Goal: Information Seeking & Learning: Learn about a topic

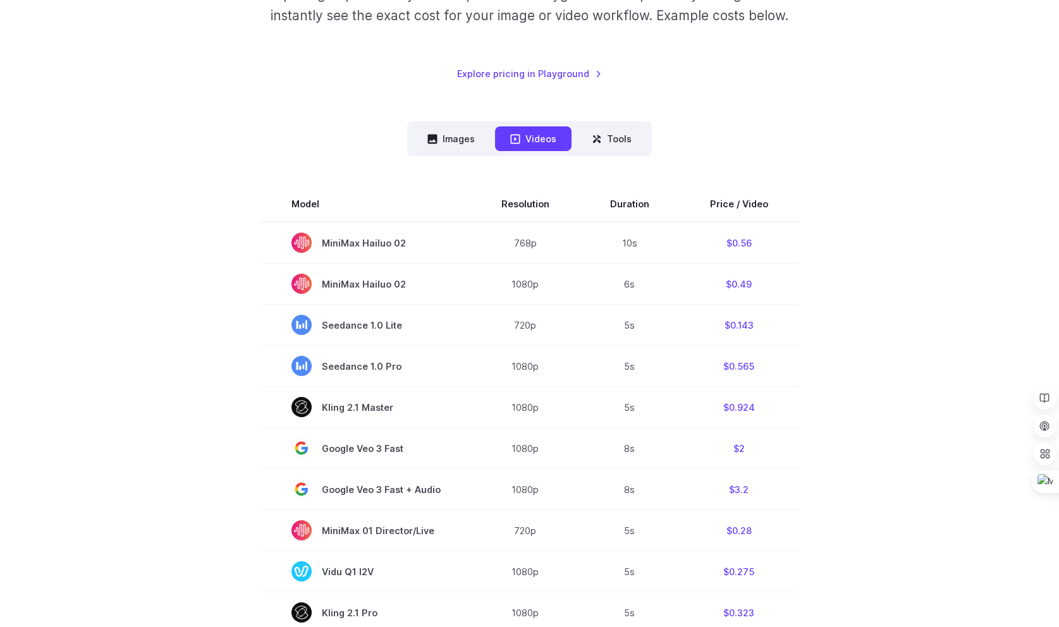
scroll to position [226, 0]
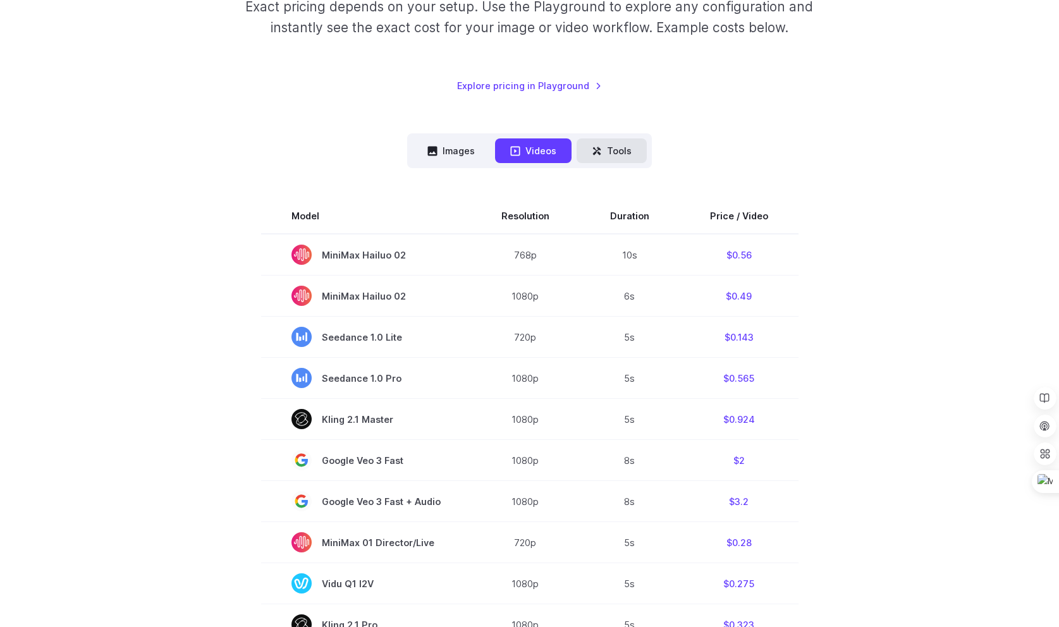
click at [612, 162] on button "Tools" at bounding box center [612, 151] width 70 height 25
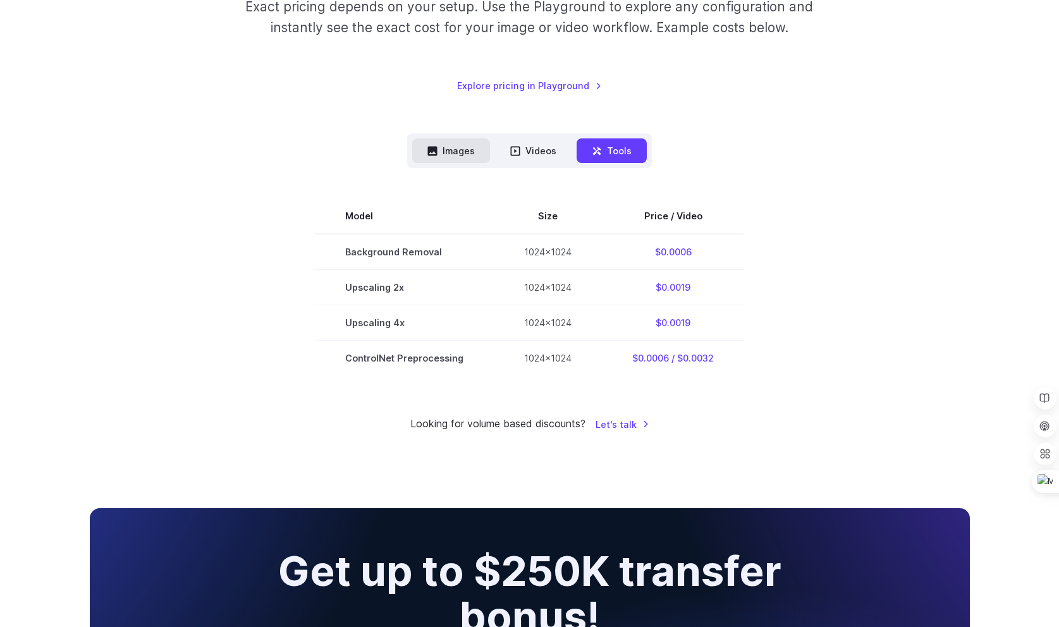
click at [458, 154] on button "Images" at bounding box center [451, 151] width 78 height 25
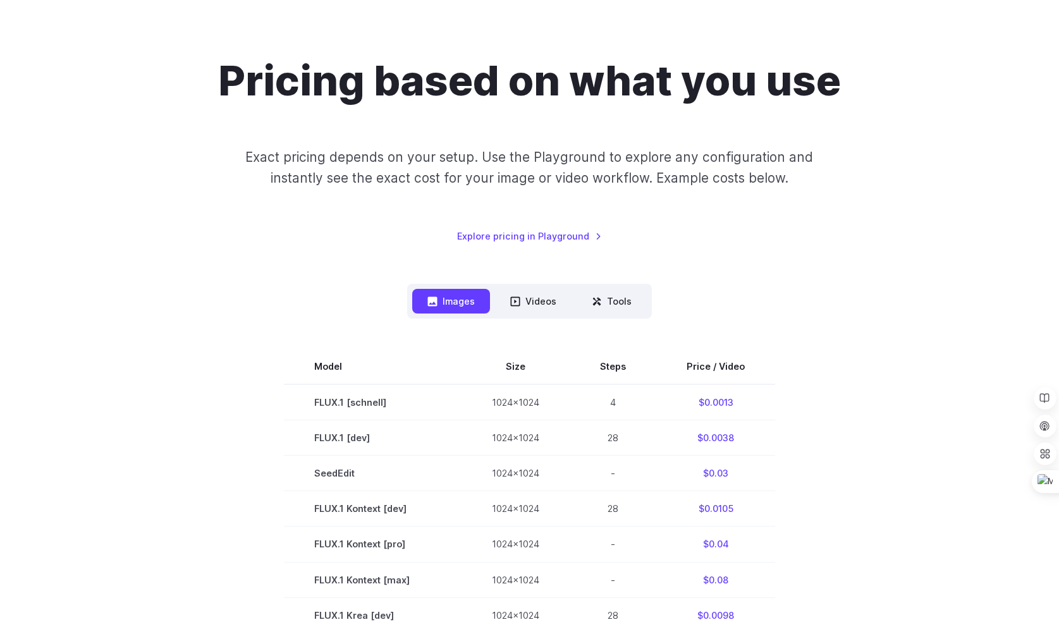
scroll to position [102, 0]
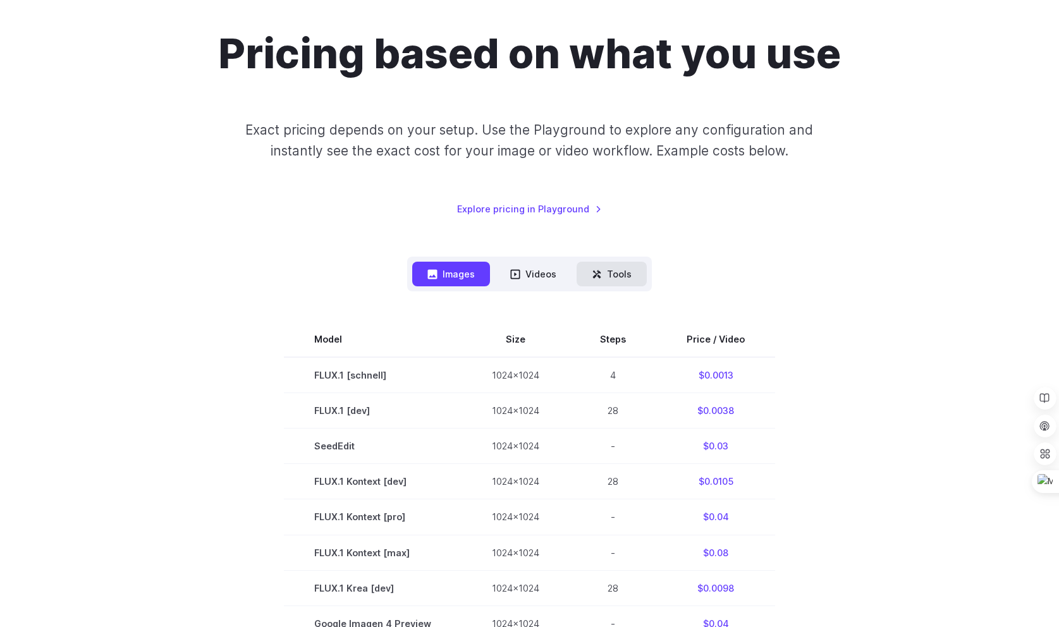
click at [614, 271] on button "Tools" at bounding box center [612, 274] width 70 height 25
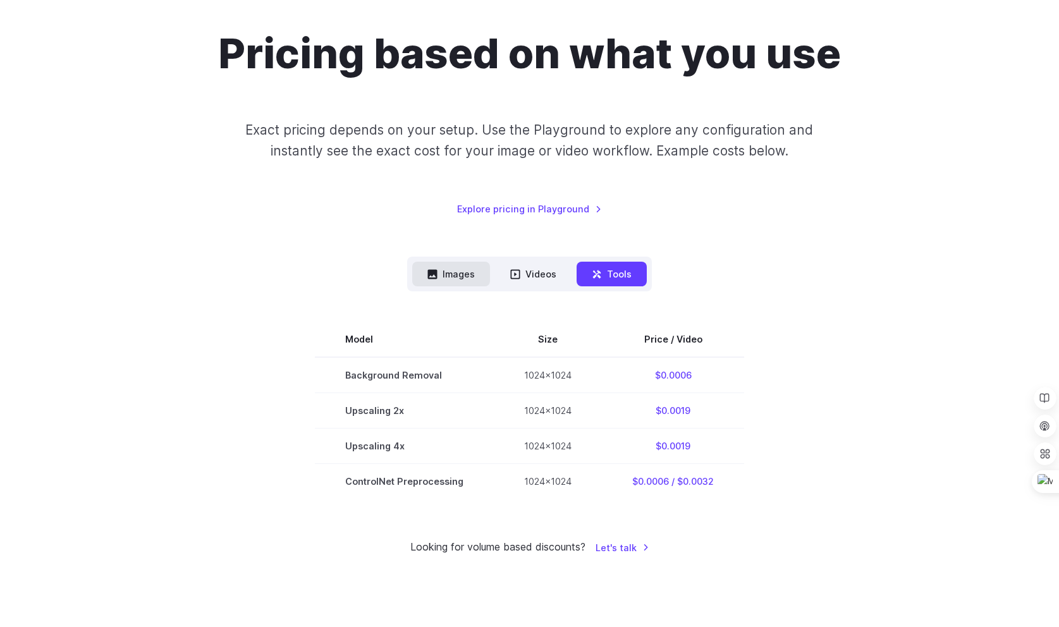
click at [465, 268] on button "Images" at bounding box center [451, 274] width 78 height 25
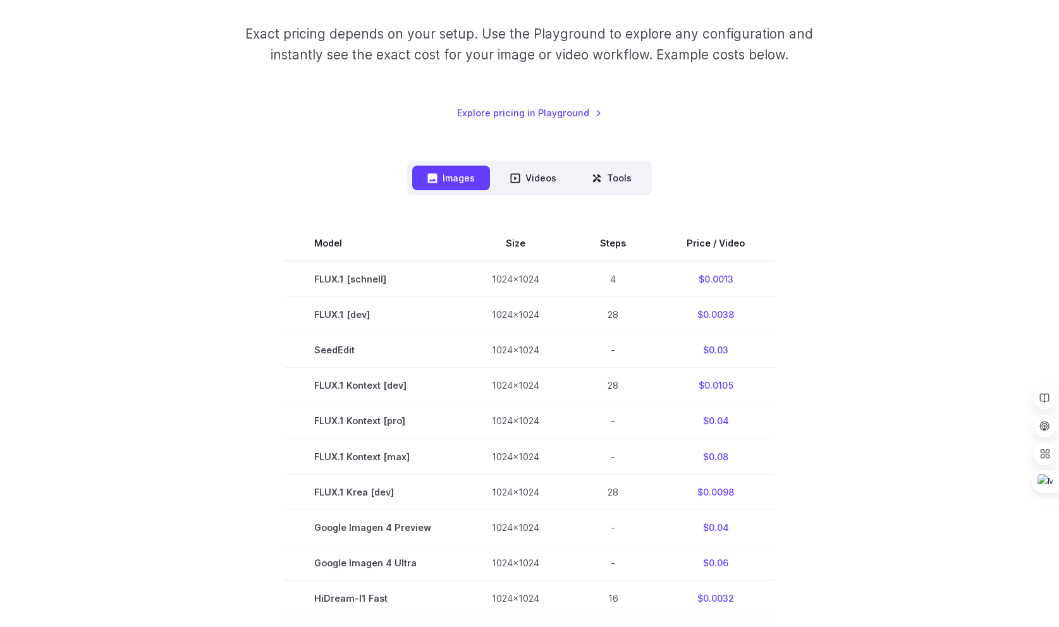
scroll to position [161, 0]
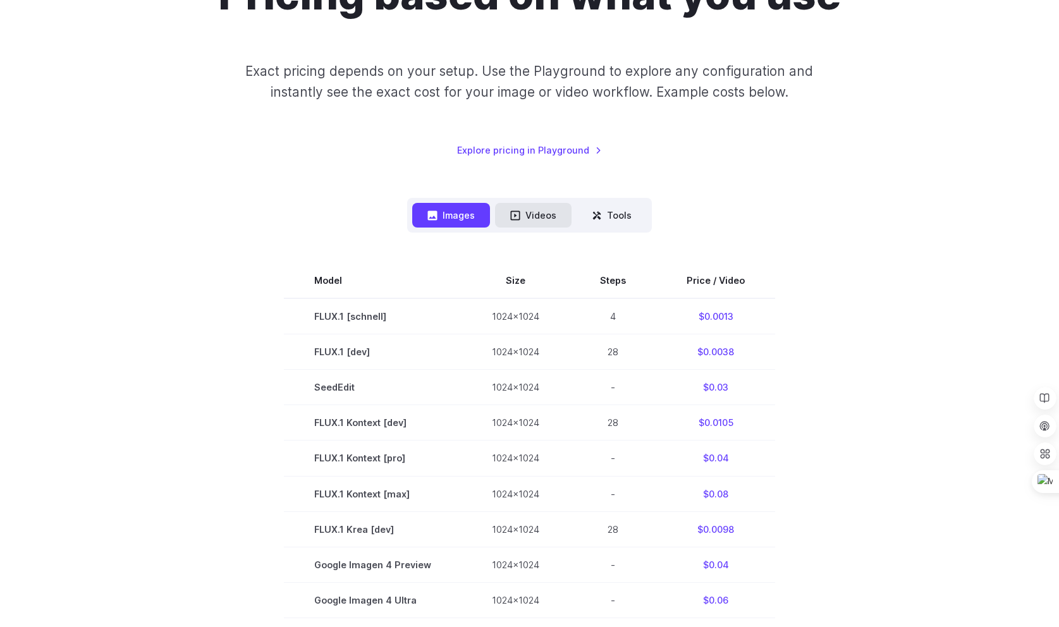
click at [541, 220] on button "Videos" at bounding box center [533, 215] width 77 height 25
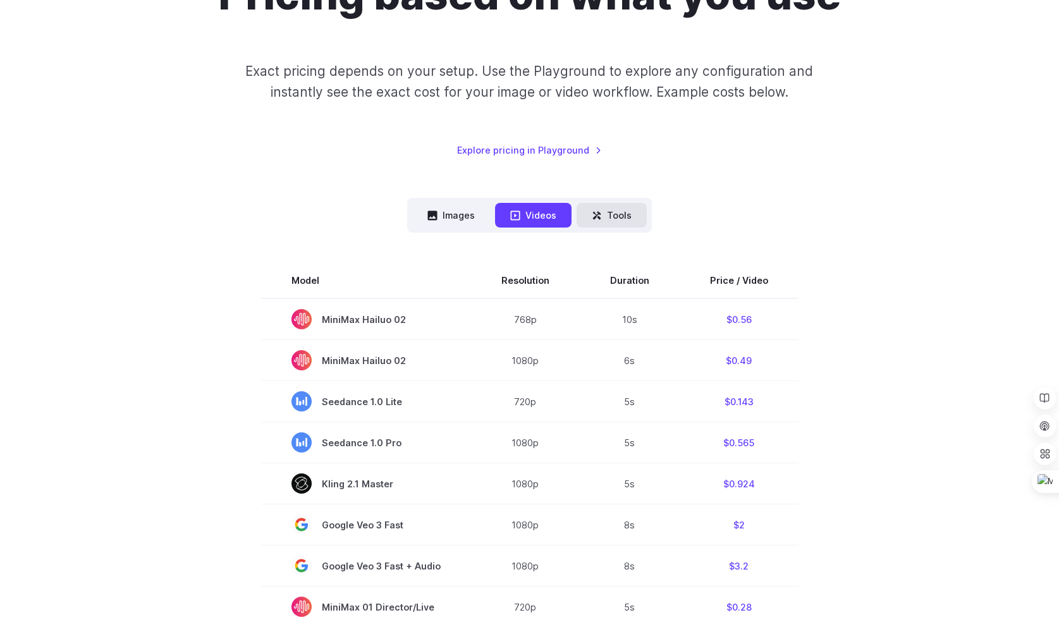
click at [612, 218] on button "Tools" at bounding box center [612, 215] width 70 height 25
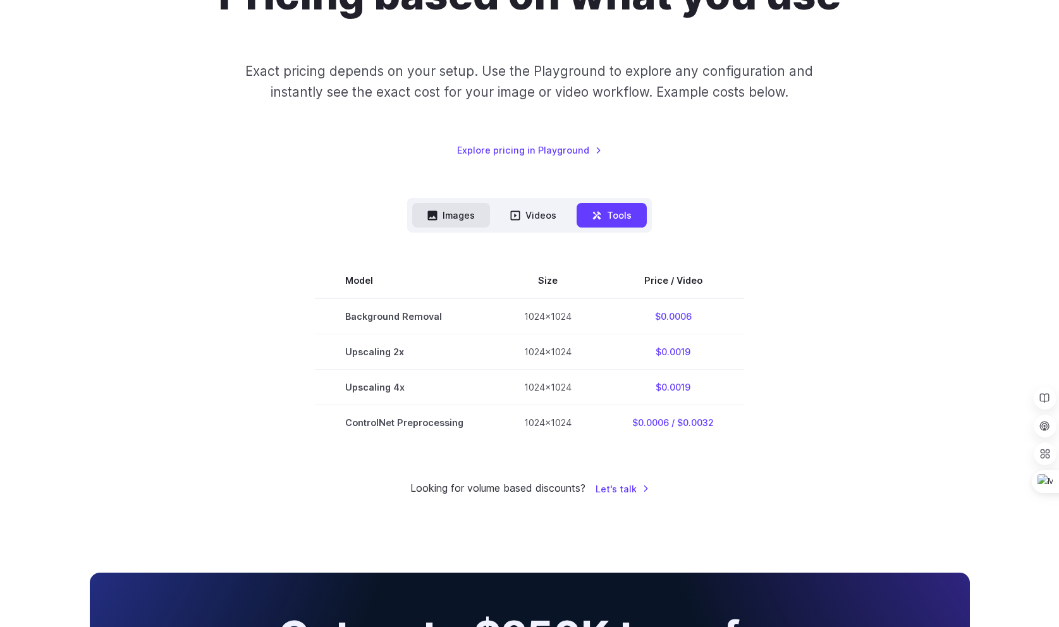
click at [456, 214] on button "Images" at bounding box center [451, 215] width 78 height 25
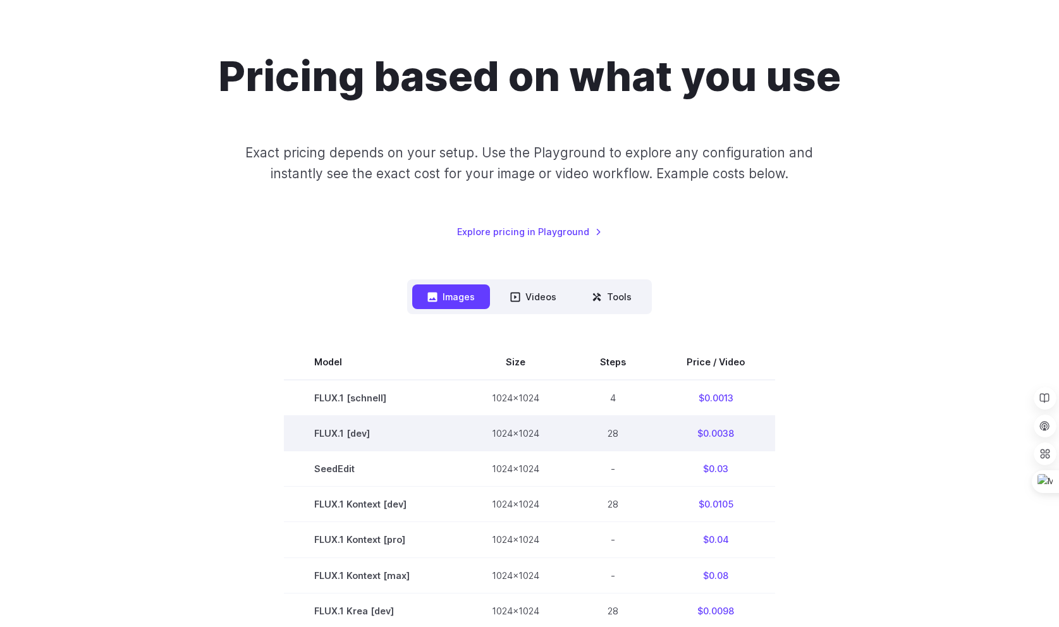
scroll to position [54, 0]
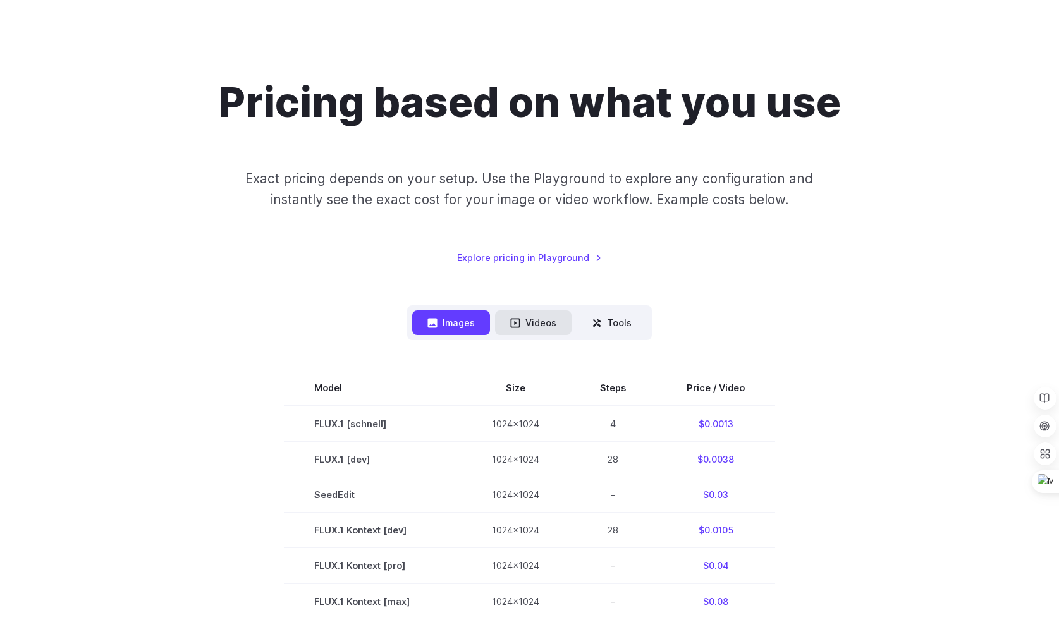
click at [518, 331] on button "Videos" at bounding box center [533, 323] width 77 height 25
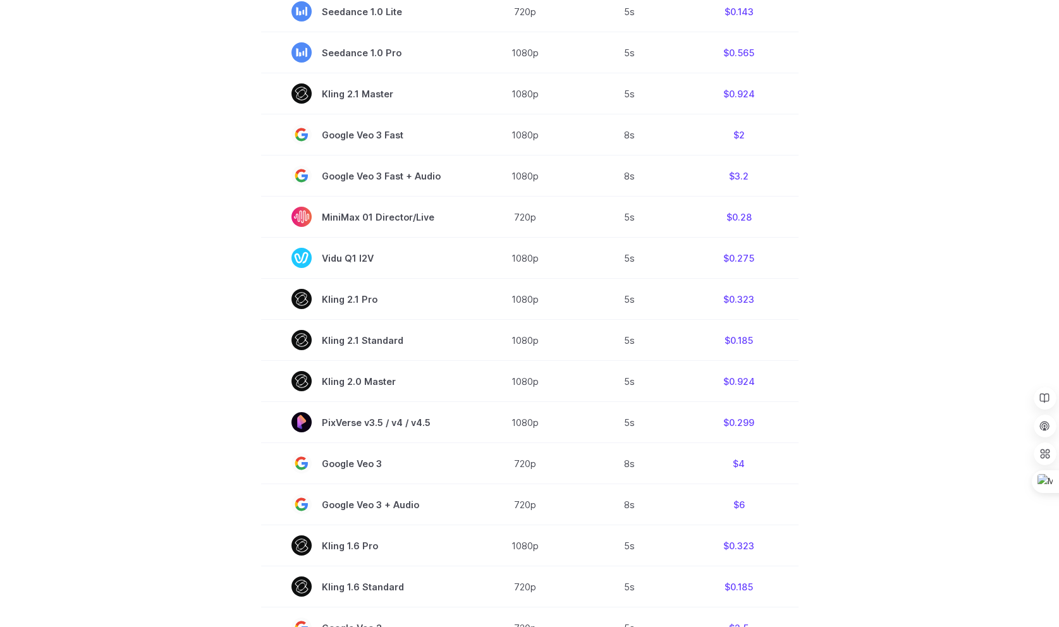
scroll to position [359, 0]
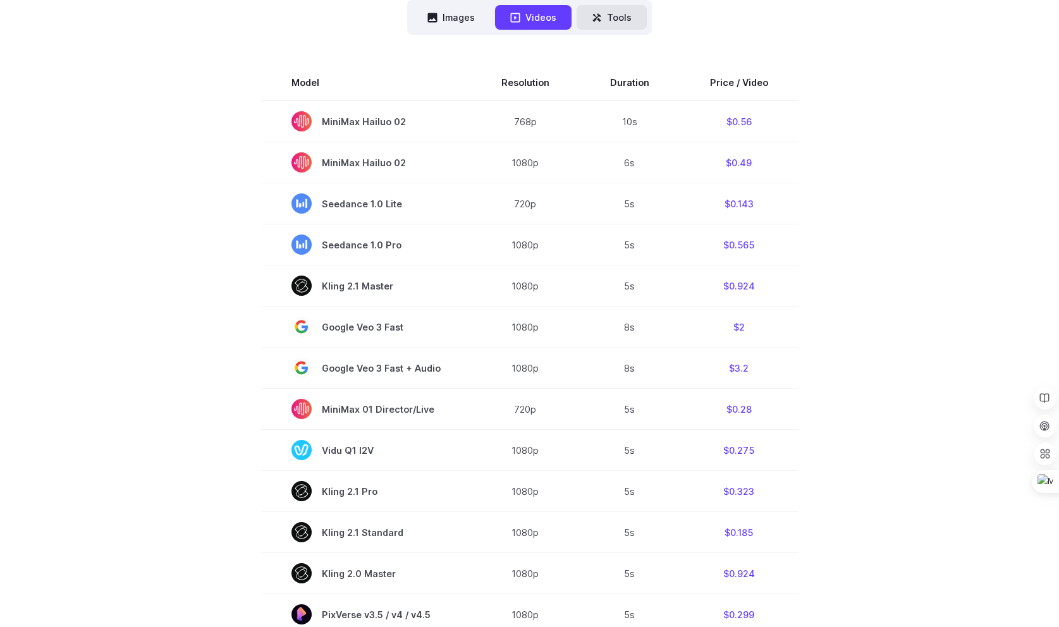
click at [619, 24] on button "Tools" at bounding box center [612, 17] width 70 height 25
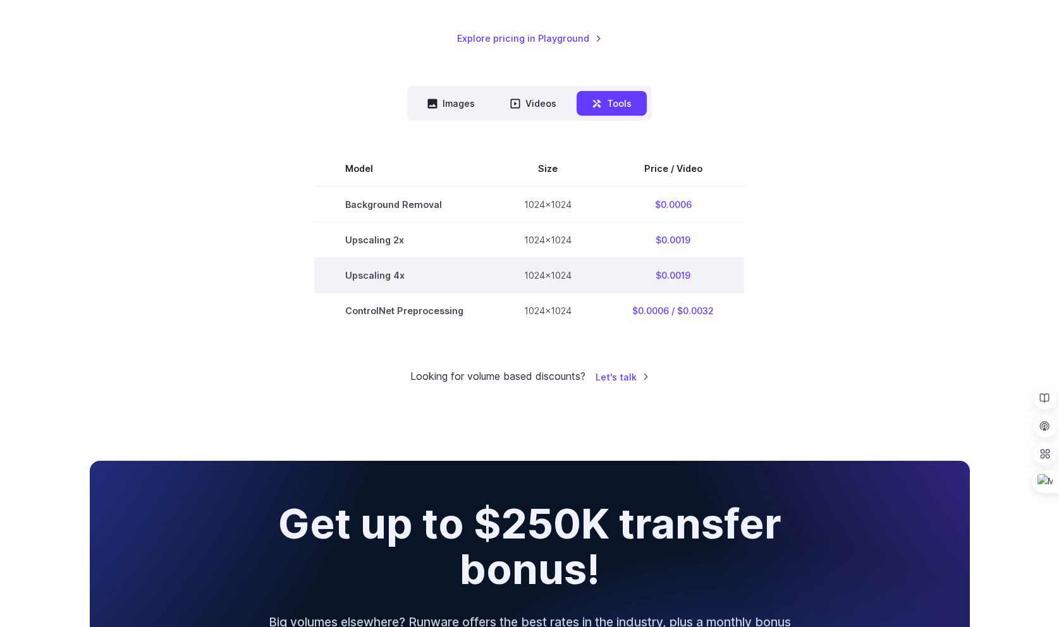
scroll to position [259, 0]
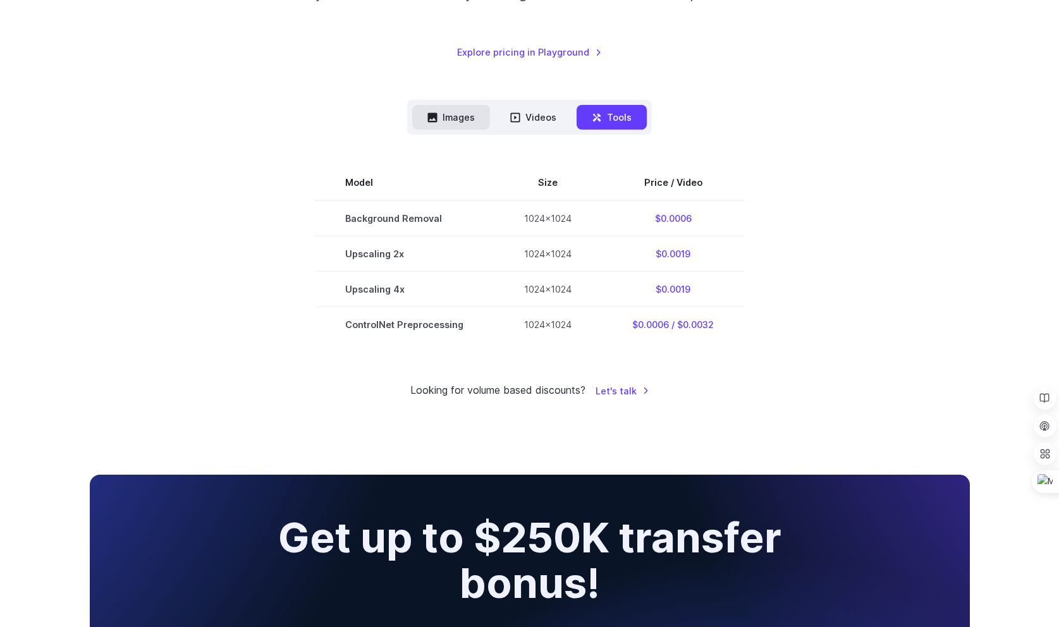
click at [474, 127] on button "Images" at bounding box center [451, 117] width 78 height 25
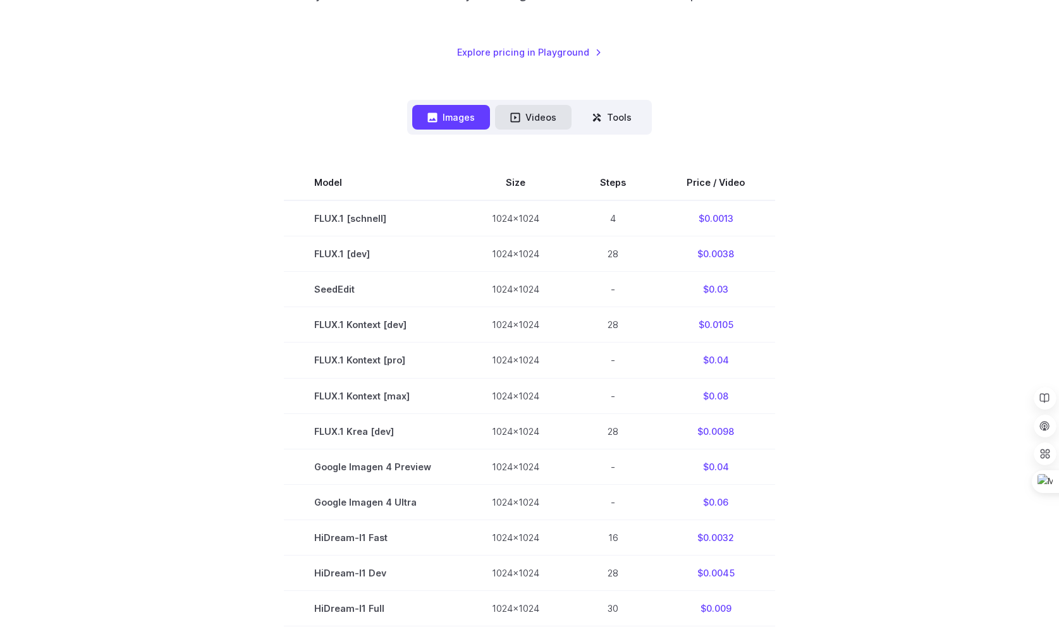
click at [536, 116] on button "Videos" at bounding box center [533, 117] width 77 height 25
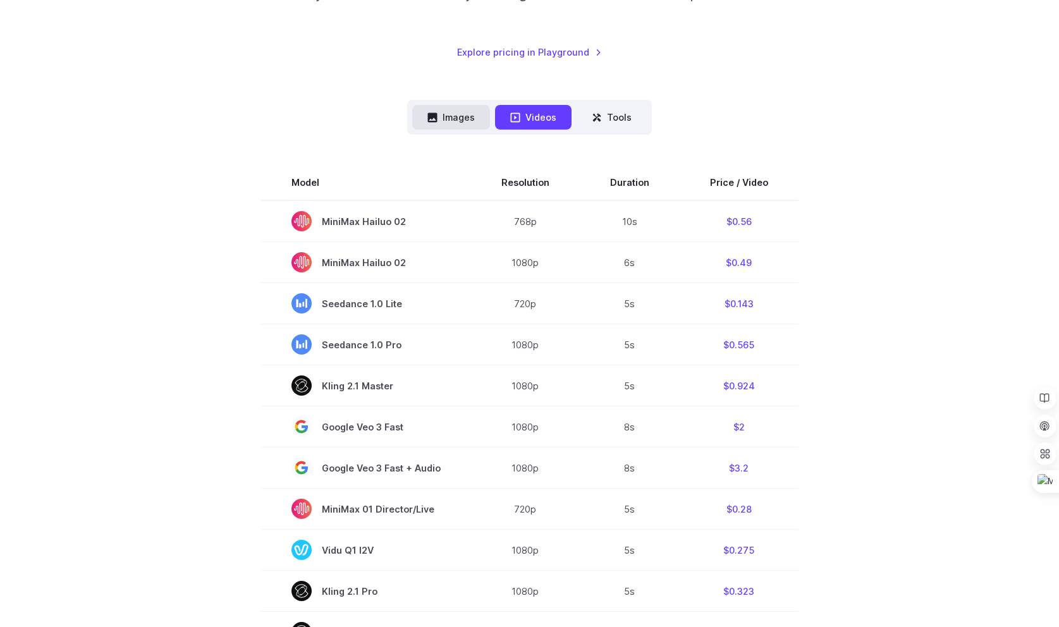
click at [469, 109] on button "Images" at bounding box center [451, 117] width 78 height 25
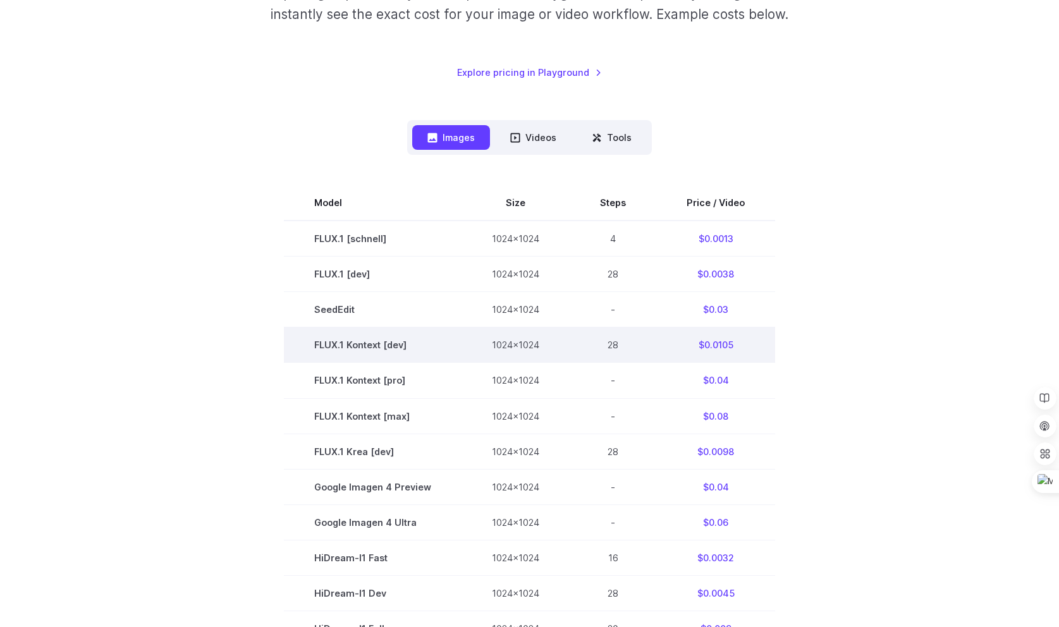
scroll to position [240, 0]
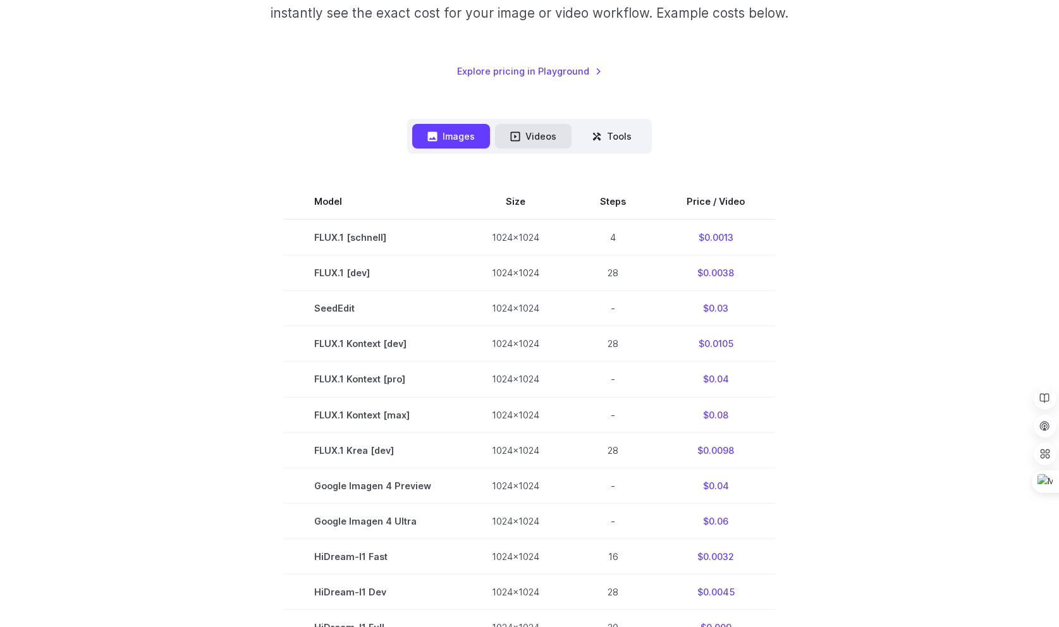
click at [557, 136] on button "Videos" at bounding box center [533, 136] width 77 height 25
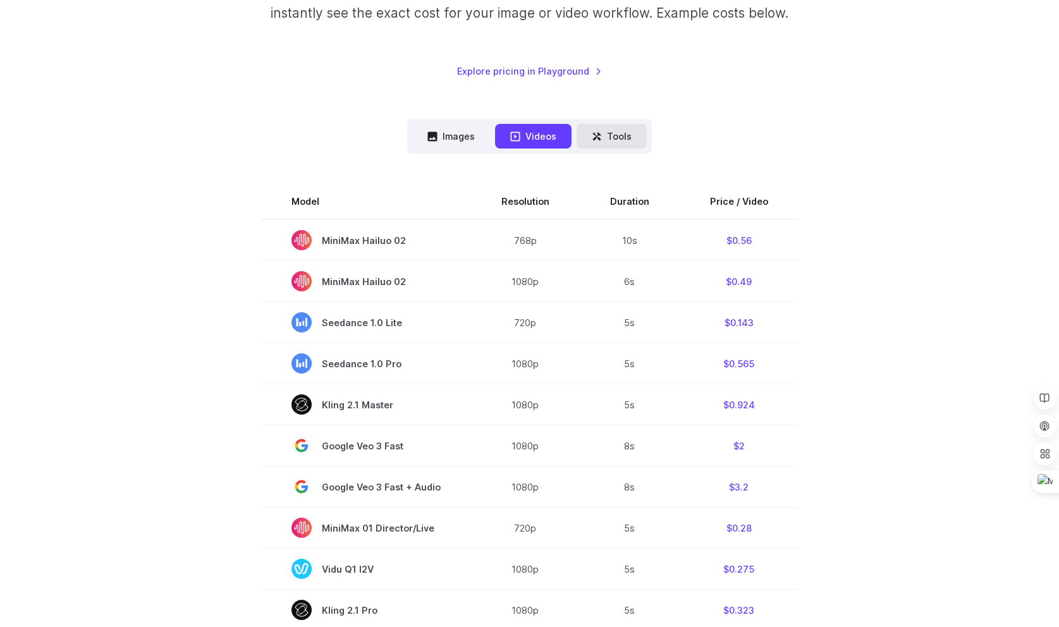
click at [612, 136] on button "Tools" at bounding box center [612, 136] width 70 height 25
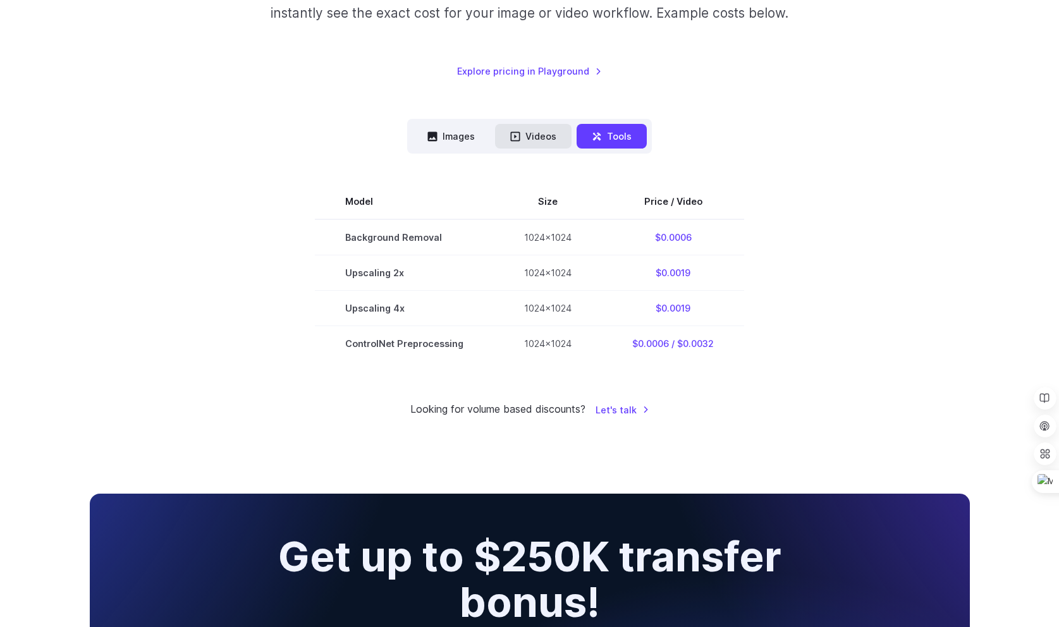
click at [530, 135] on button "Videos" at bounding box center [533, 136] width 77 height 25
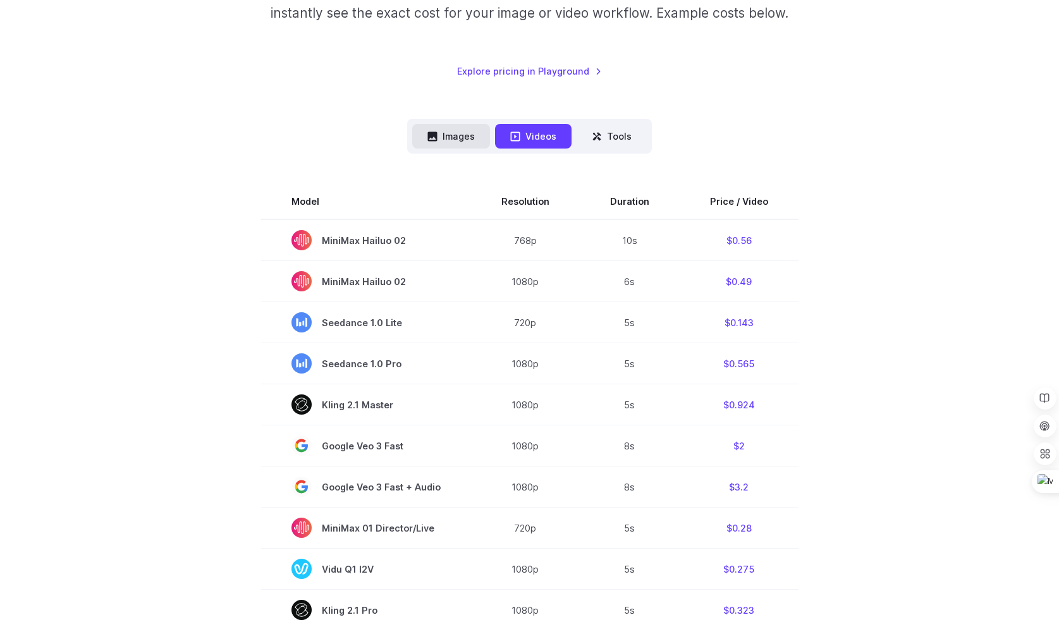
click at [460, 138] on button "Images" at bounding box center [451, 136] width 78 height 25
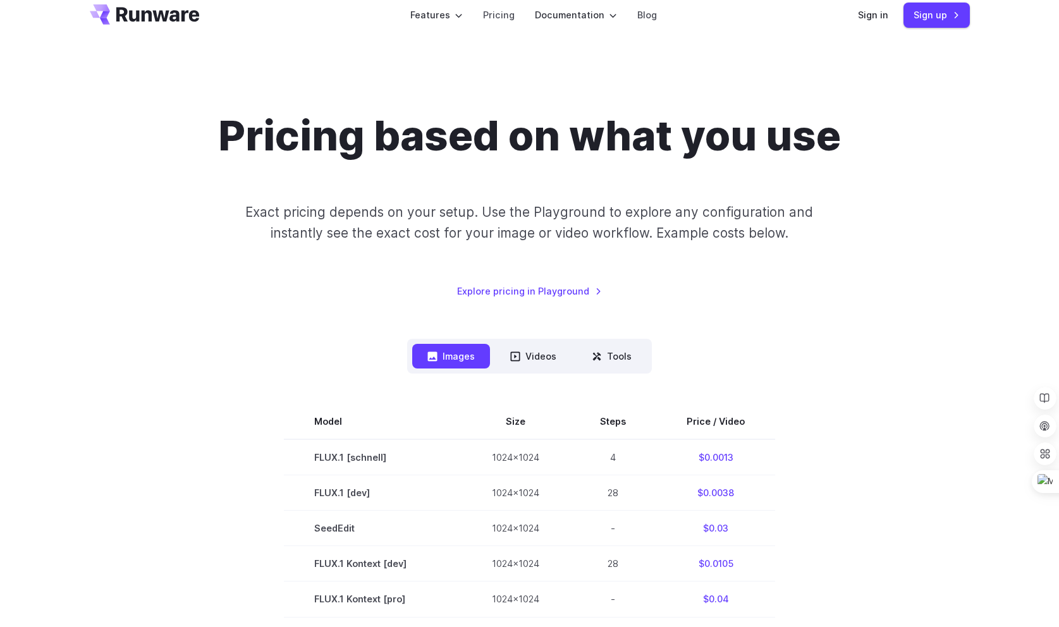
scroll to position [0, 0]
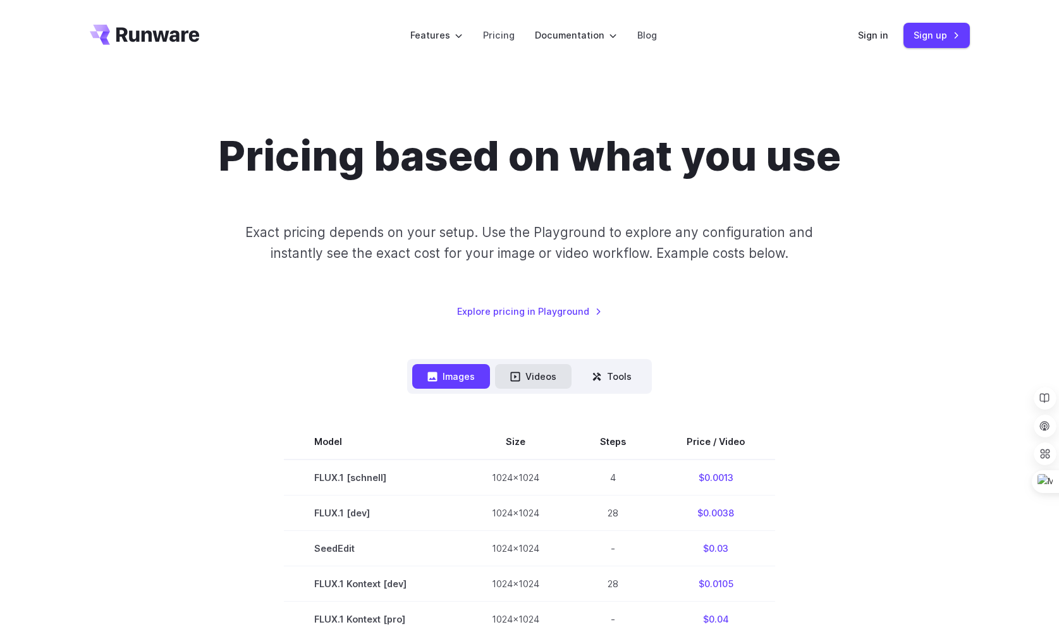
click at [523, 378] on button "Videos" at bounding box center [533, 376] width 77 height 25
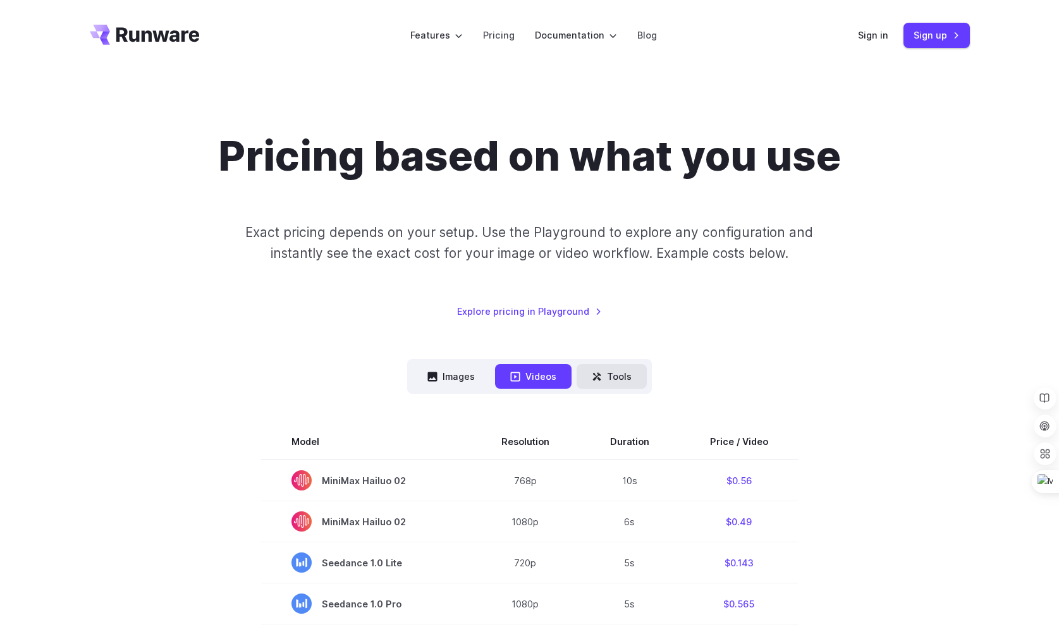
click at [610, 373] on button "Tools" at bounding box center [612, 376] width 70 height 25
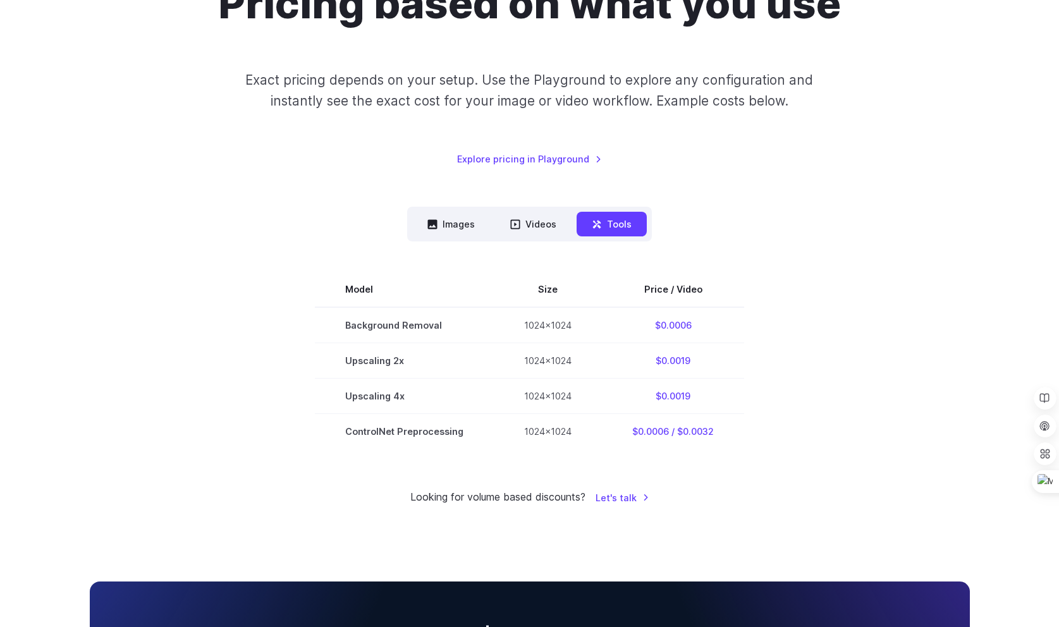
scroll to position [154, 0]
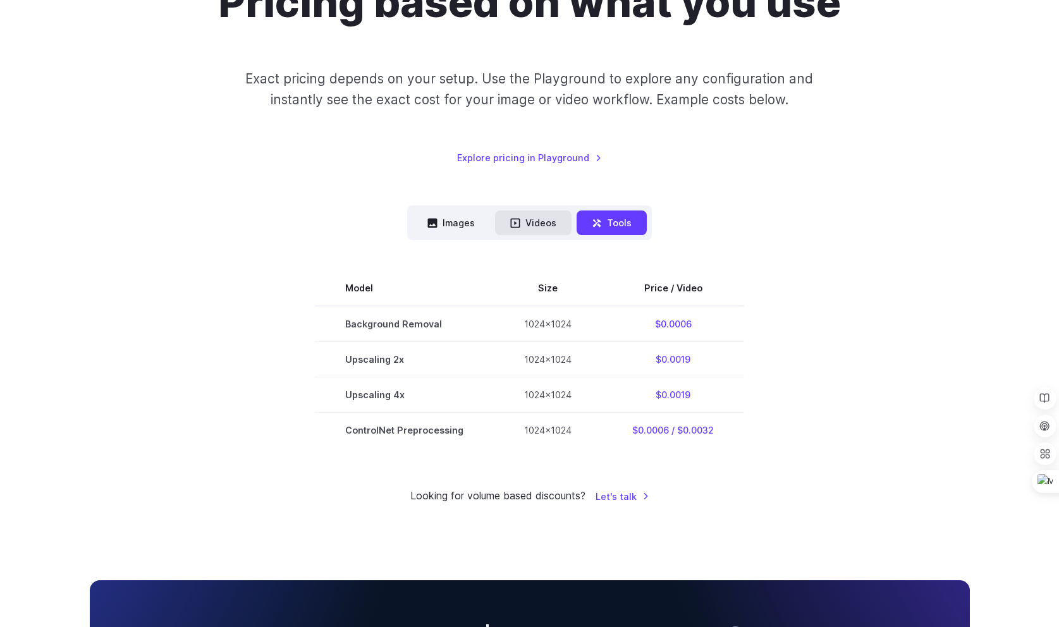
click at [539, 226] on button "Videos" at bounding box center [533, 223] width 77 height 25
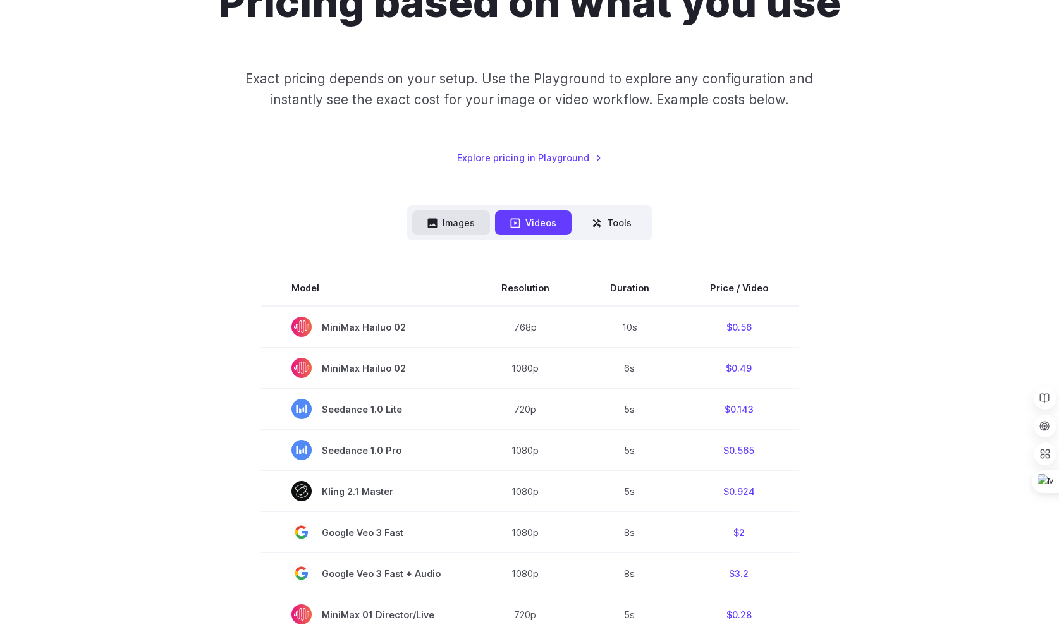
click at [446, 218] on button "Images" at bounding box center [451, 223] width 78 height 25
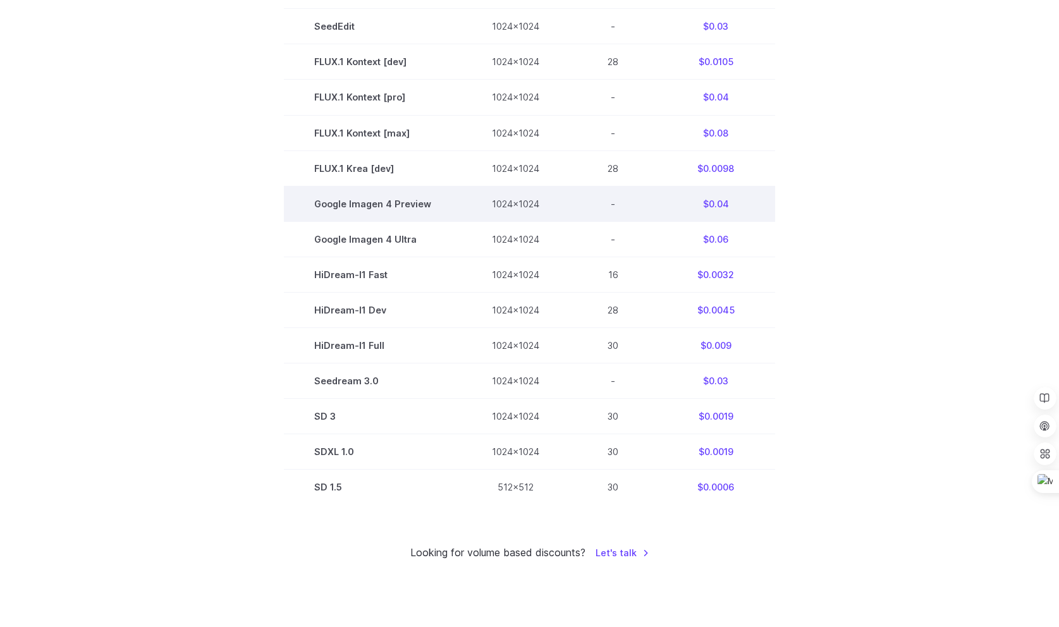
scroll to position [512, 0]
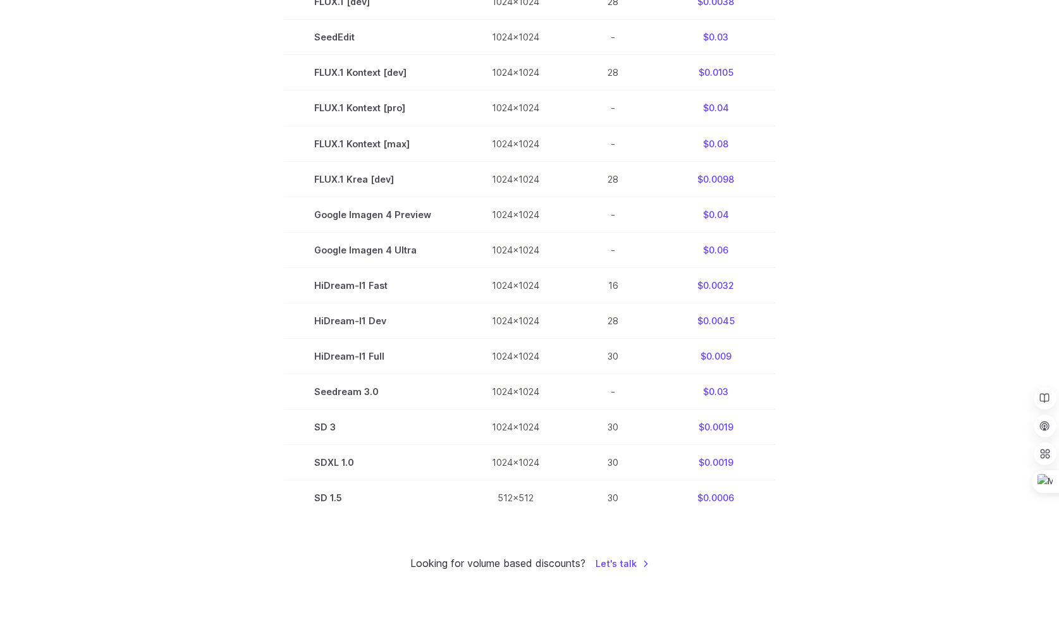
click at [841, 295] on section "Model Size Steps Price / Video FLUX.1 [[PERSON_NAME]] 1024x1024 4 $0.0013 FLUX.…" at bounding box center [530, 214] width 880 height 603
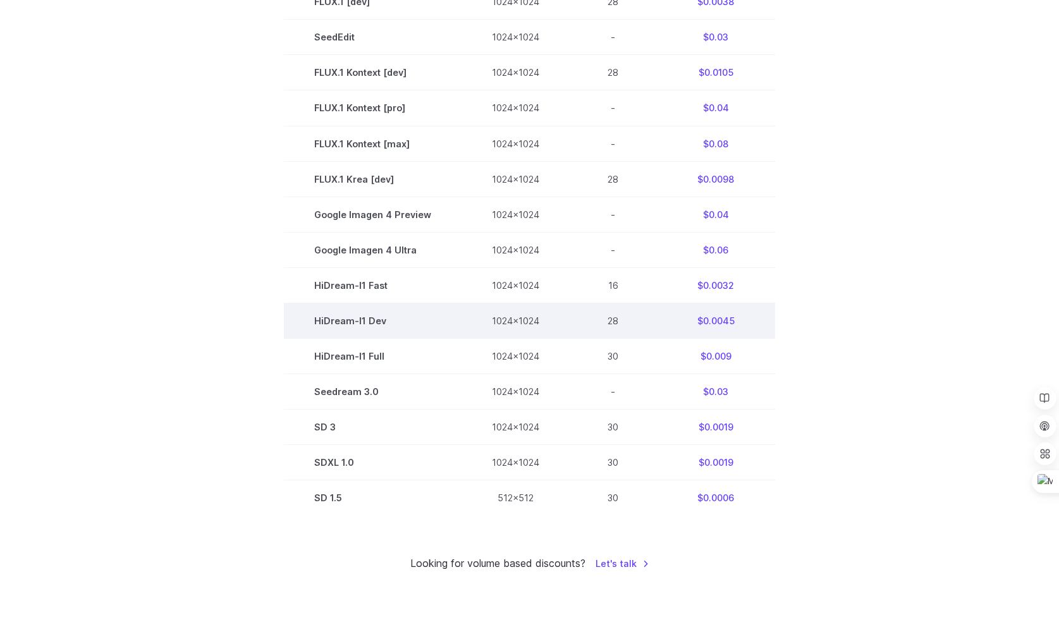
click at [294, 328] on td "HiDream-I1 Dev" at bounding box center [373, 320] width 178 height 35
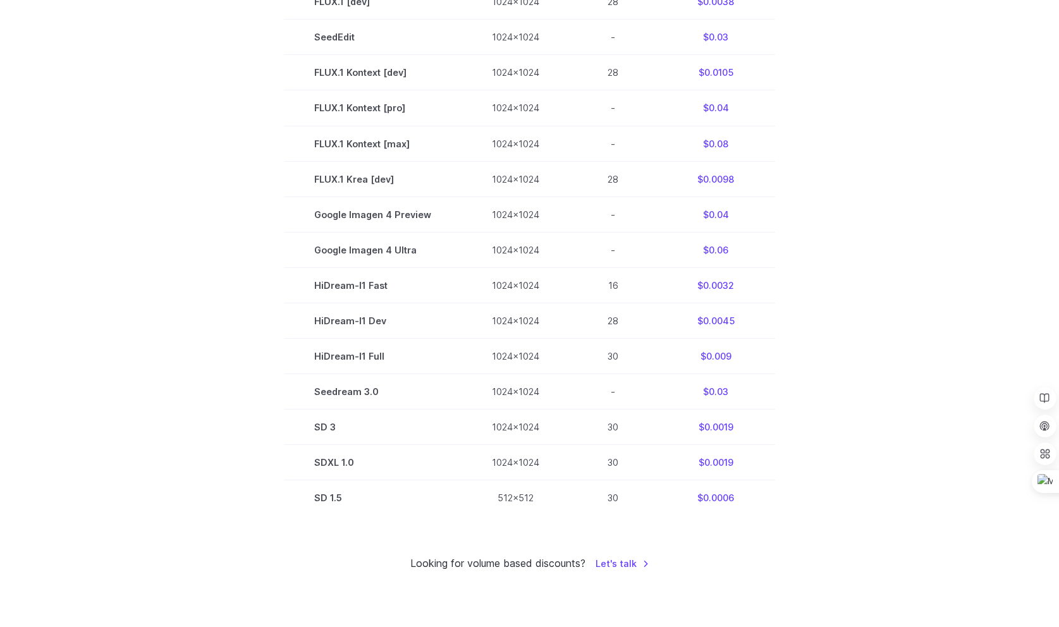
click at [235, 311] on section "Model Size Steps Price / Video FLUX.1 [[PERSON_NAME]] 1024x1024 4 $0.0013 FLUX.…" at bounding box center [530, 214] width 880 height 603
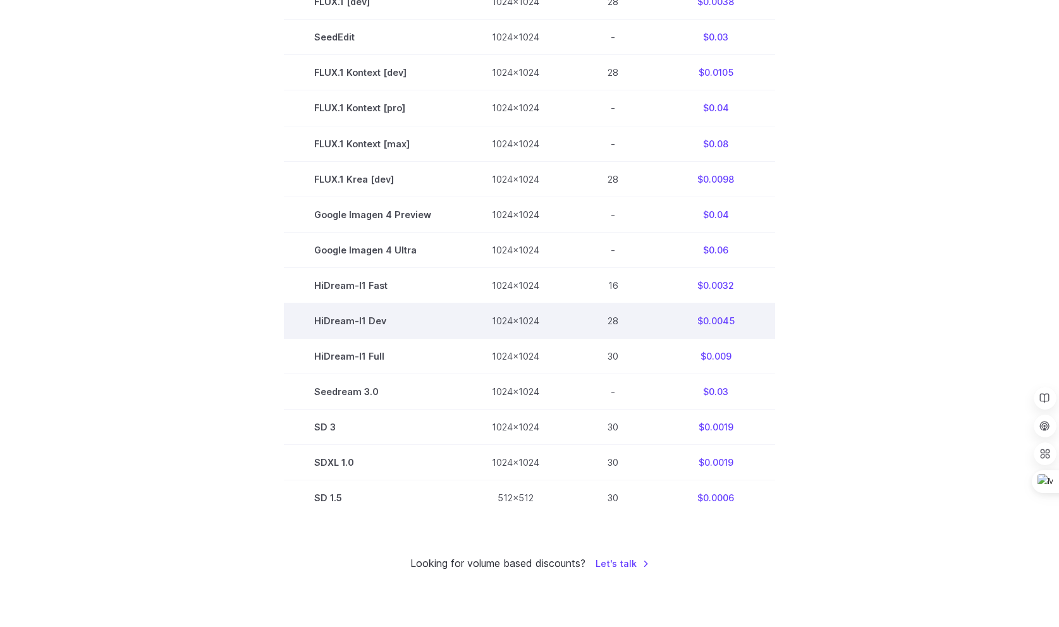
click at [341, 324] on td "HiDream-I1 Dev" at bounding box center [373, 320] width 178 height 35
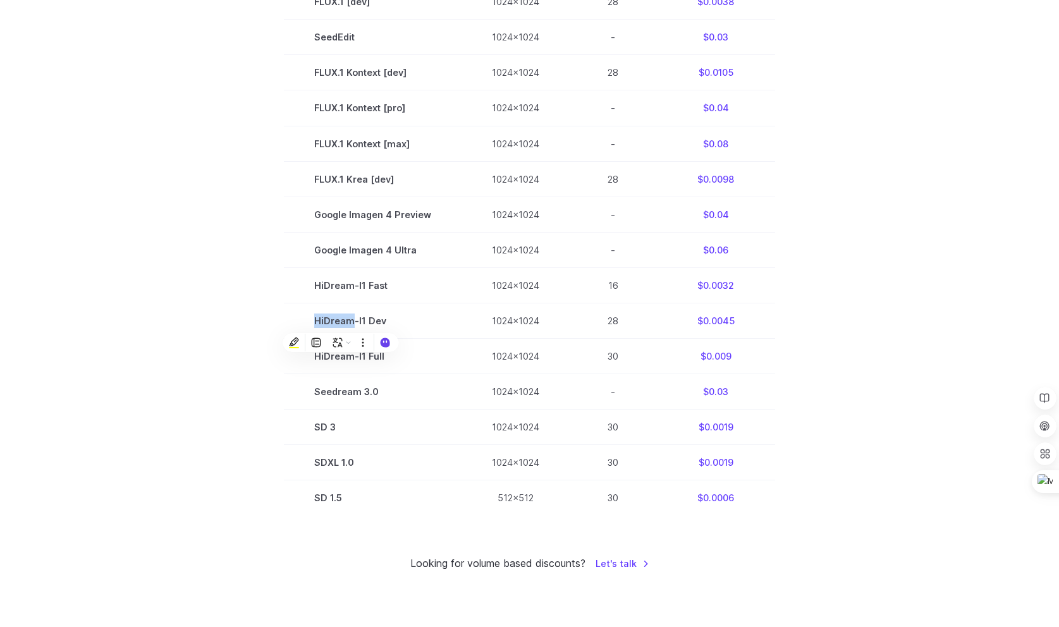
click at [240, 304] on section "Model Size Steps Price / Video FLUX.1 [[PERSON_NAME]] 1024x1024 4 $0.0013 FLUX.…" at bounding box center [530, 214] width 880 height 603
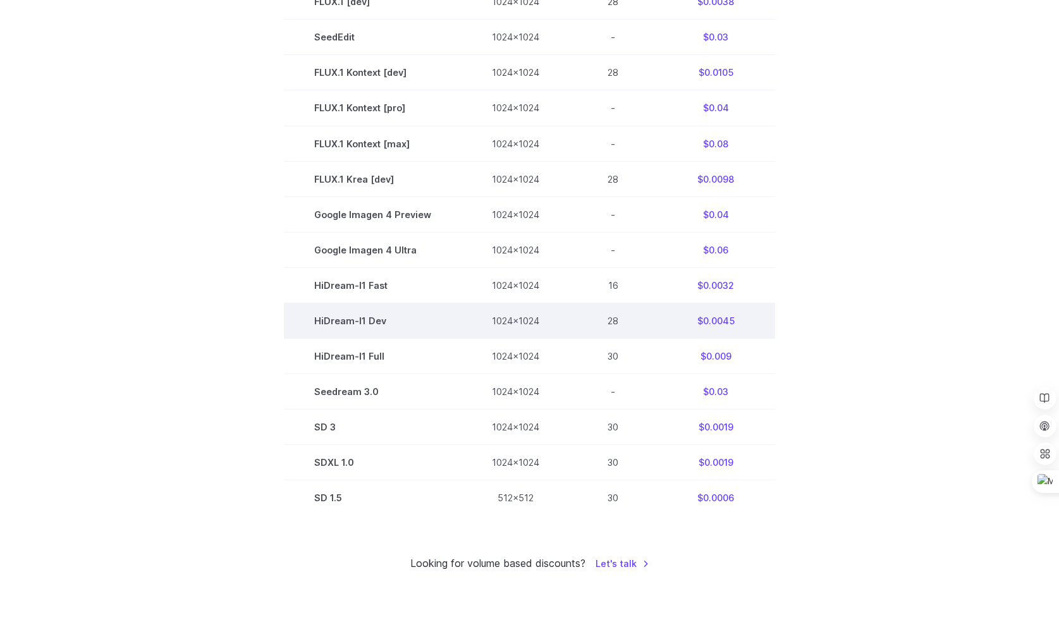
click at [332, 323] on td "HiDream-I1 Dev" at bounding box center [373, 320] width 178 height 35
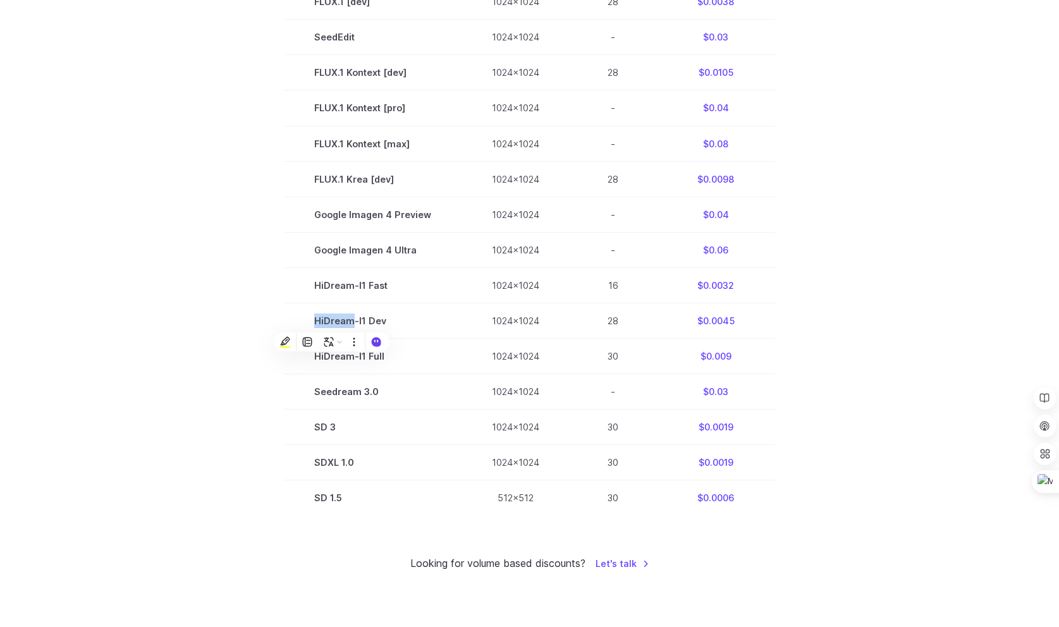
click at [230, 300] on section "Model Size Steps Price / Video FLUX.1 [[PERSON_NAME]] 1024x1024 4 $0.0013 FLUX.…" at bounding box center [530, 214] width 880 height 603
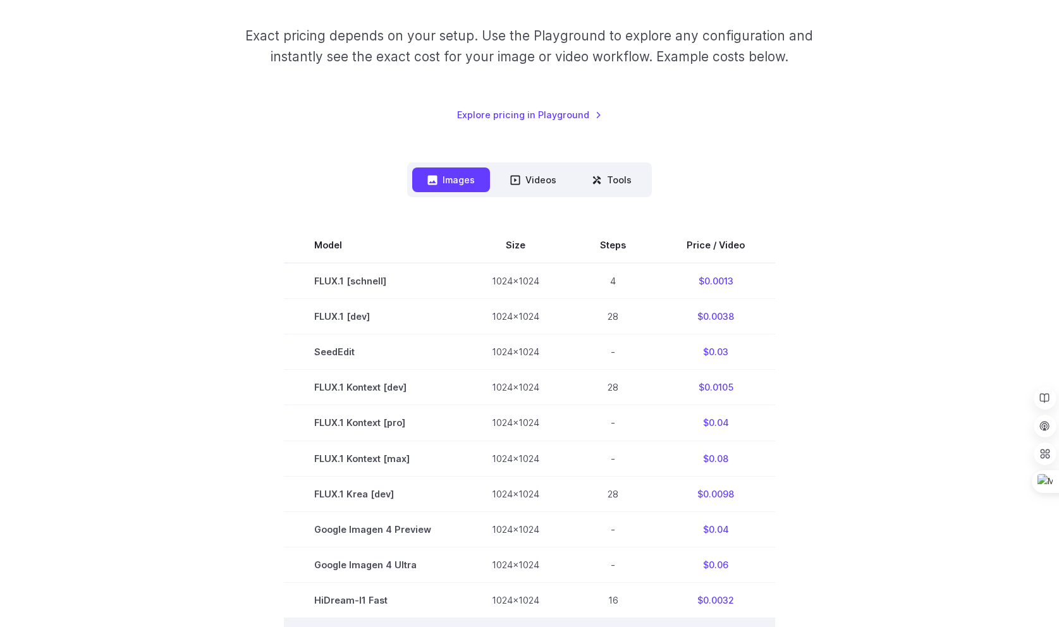
scroll to position [202, 0]
